Goal: Contribute content

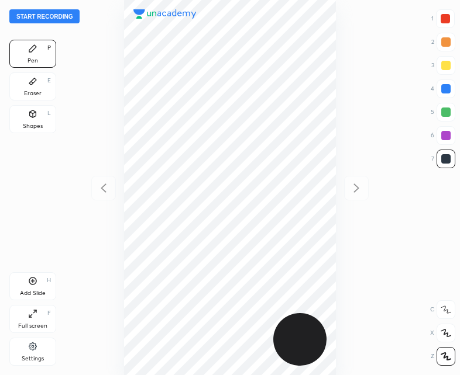
scroll to position [375, 273]
click at [40, 18] on button "Start recording" at bounding box center [44, 16] width 70 height 14
click at [32, 109] on icon at bounding box center [32, 113] width 9 height 9
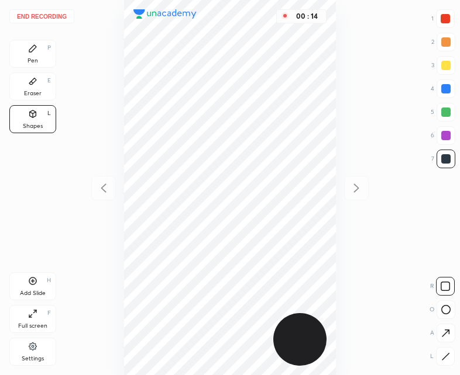
click at [450, 353] on div at bounding box center [445, 356] width 19 height 19
click at [46, 48] on div "Pen P" at bounding box center [32, 54] width 47 height 28
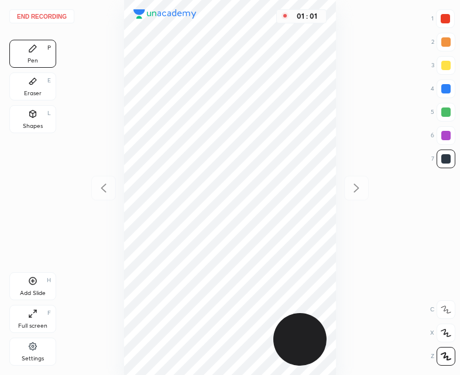
click at [444, 16] on div at bounding box center [444, 18] width 9 height 9
click at [46, 275] on div "Add Slide H" at bounding box center [32, 287] width 47 height 28
click at [102, 183] on icon at bounding box center [103, 188] width 14 height 14
click at [351, 180] on div at bounding box center [356, 188] width 25 height 25
click at [106, 189] on icon at bounding box center [103, 188] width 14 height 14
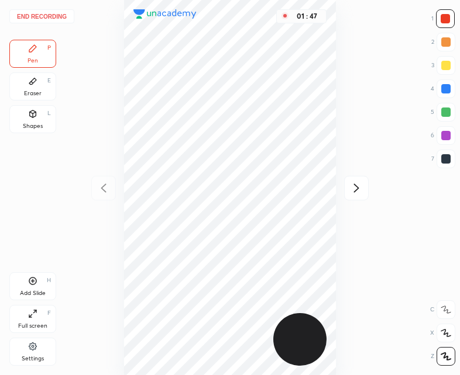
click at [442, 156] on div at bounding box center [445, 158] width 9 height 9
click at [35, 291] on div "Add Slide" at bounding box center [33, 294] width 26 height 6
click at [98, 189] on icon at bounding box center [103, 188] width 14 height 14
click at [351, 191] on icon at bounding box center [356, 188] width 14 height 14
click at [104, 192] on icon at bounding box center [103, 188] width 14 height 14
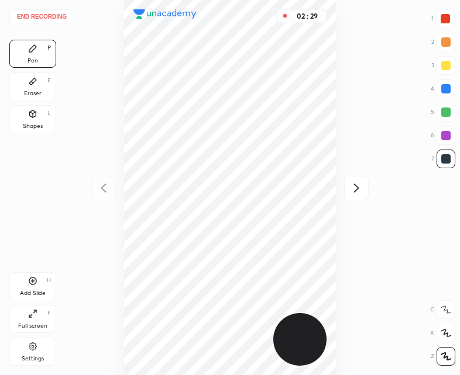
click at [362, 198] on div at bounding box center [356, 188] width 25 height 25
click at [32, 117] on icon at bounding box center [33, 114] width 6 height 7
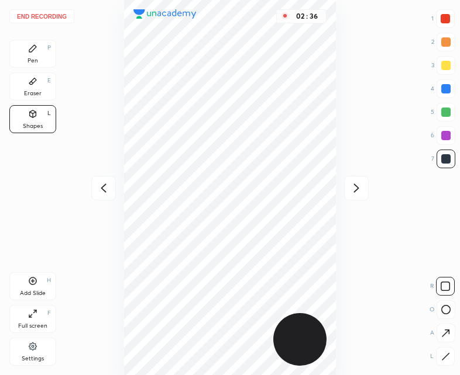
click at [43, 60] on div "Pen P" at bounding box center [32, 54] width 47 height 28
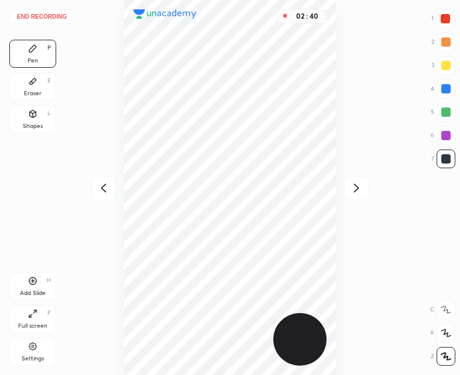
click at [49, 16] on button "End recording" at bounding box center [41, 16] width 65 height 14
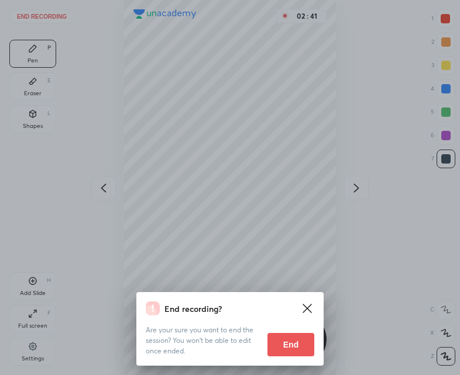
click at [291, 340] on button "End" at bounding box center [290, 344] width 47 height 23
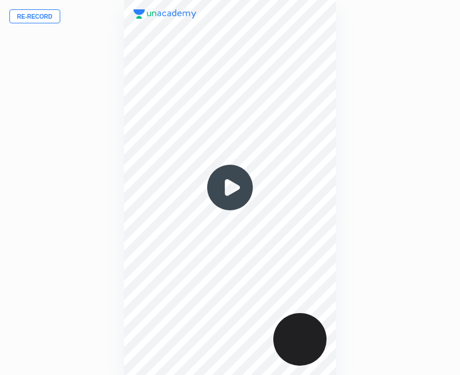
click at [227, 188] on img at bounding box center [230, 188] width 56 height 56
